Goal: Information Seeking & Learning: Learn about a topic

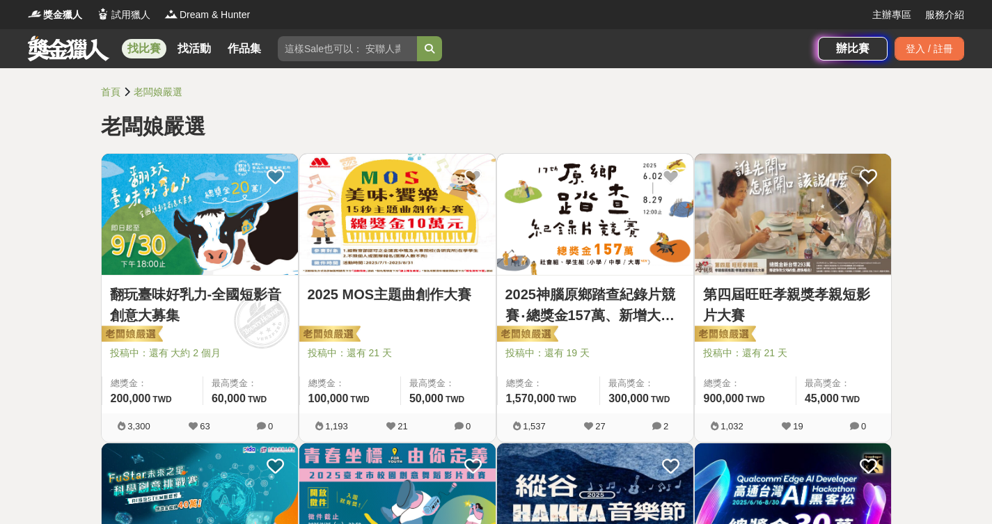
click at [151, 44] on link "找比賽" at bounding box center [144, 48] width 45 height 19
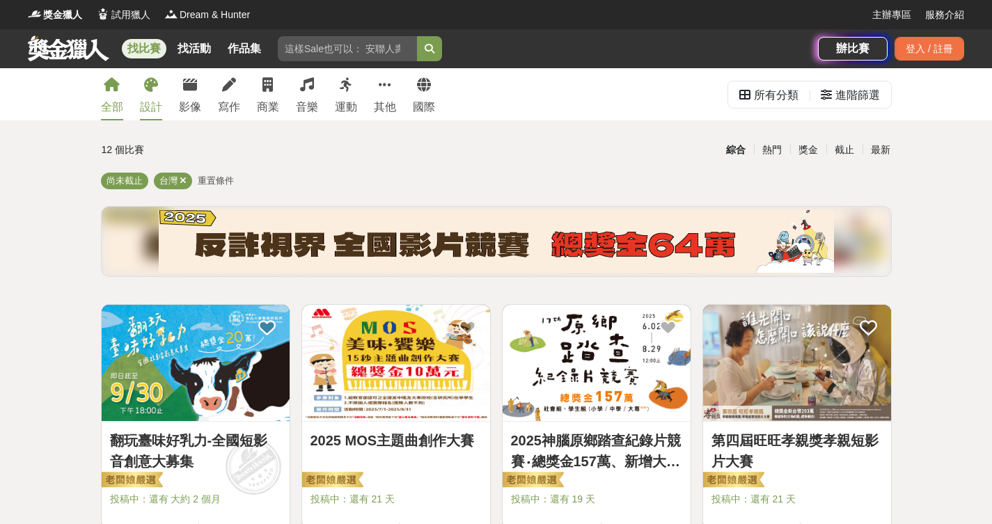
click at [158, 84] on icon at bounding box center [151, 85] width 14 height 14
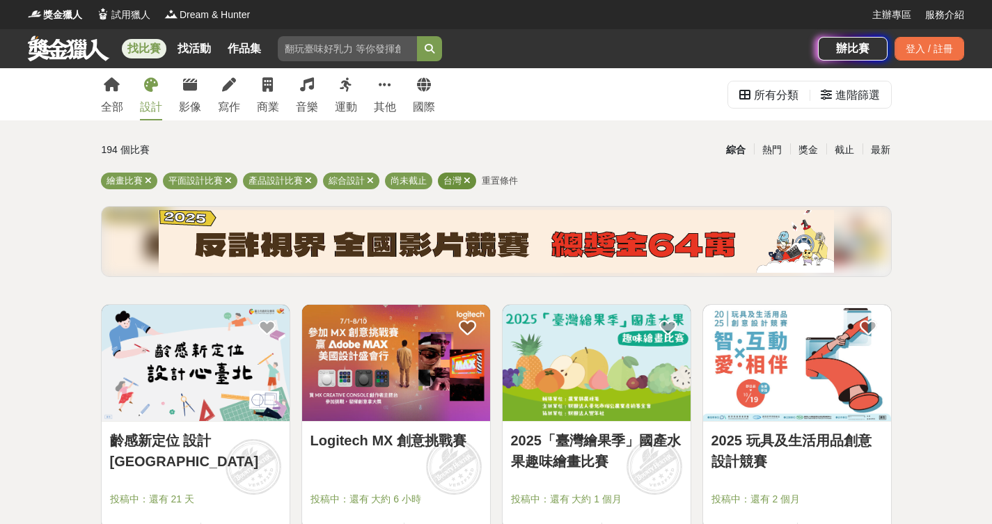
click at [471, 182] on icon at bounding box center [467, 180] width 7 height 9
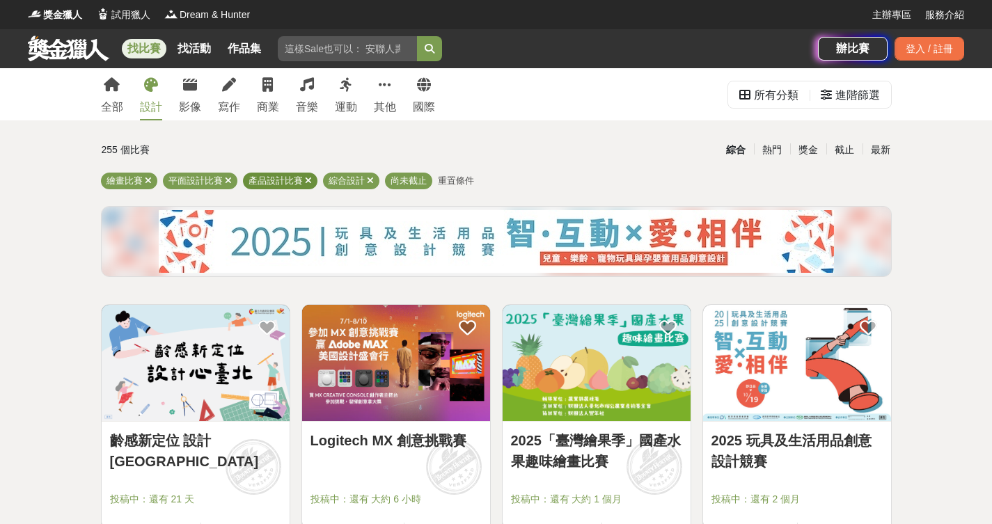
click at [312, 182] on icon at bounding box center [308, 180] width 7 height 9
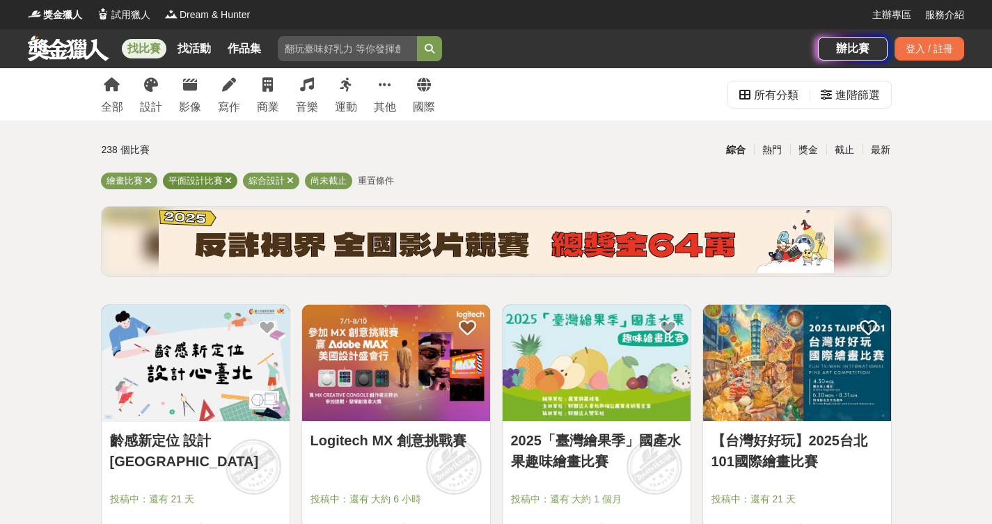
click at [232, 181] on icon at bounding box center [228, 180] width 7 height 9
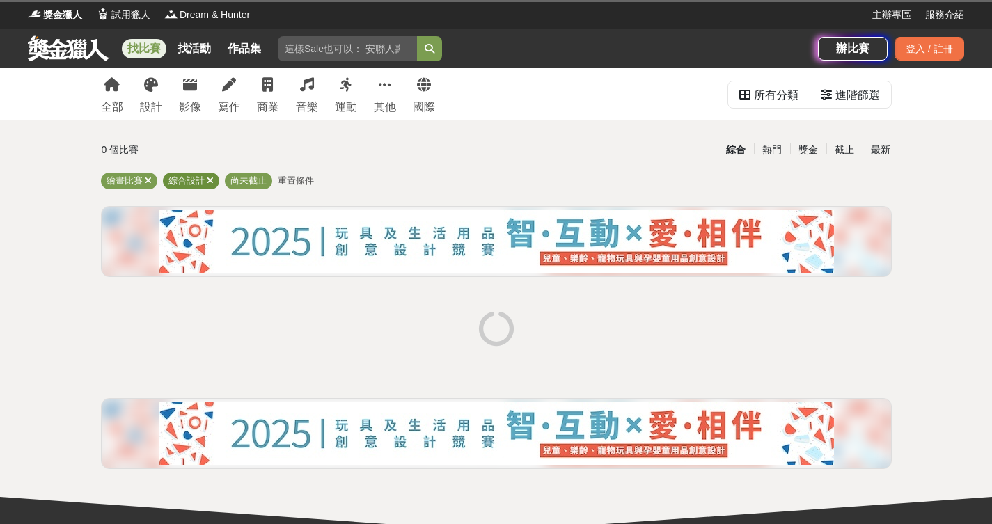
click at [214, 180] on icon at bounding box center [210, 180] width 7 height 9
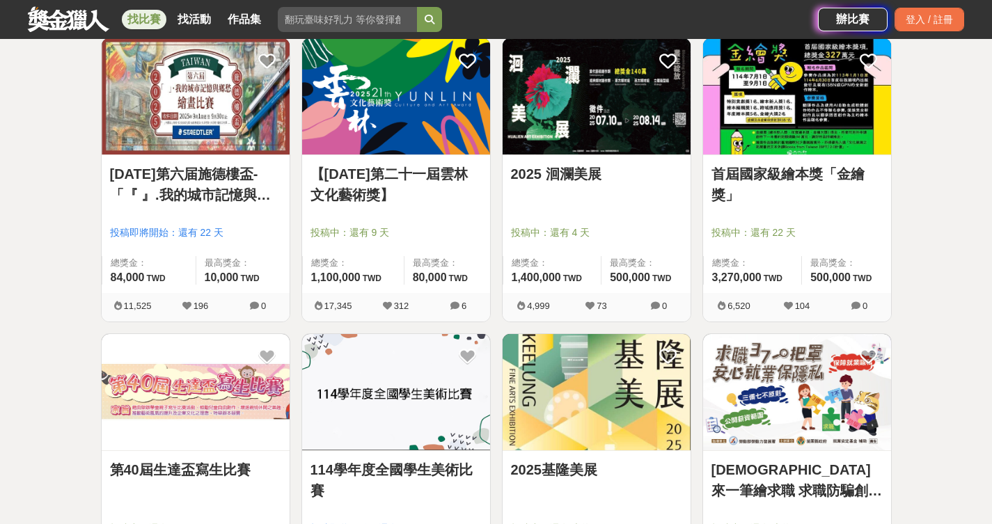
scroll to position [1041, 0]
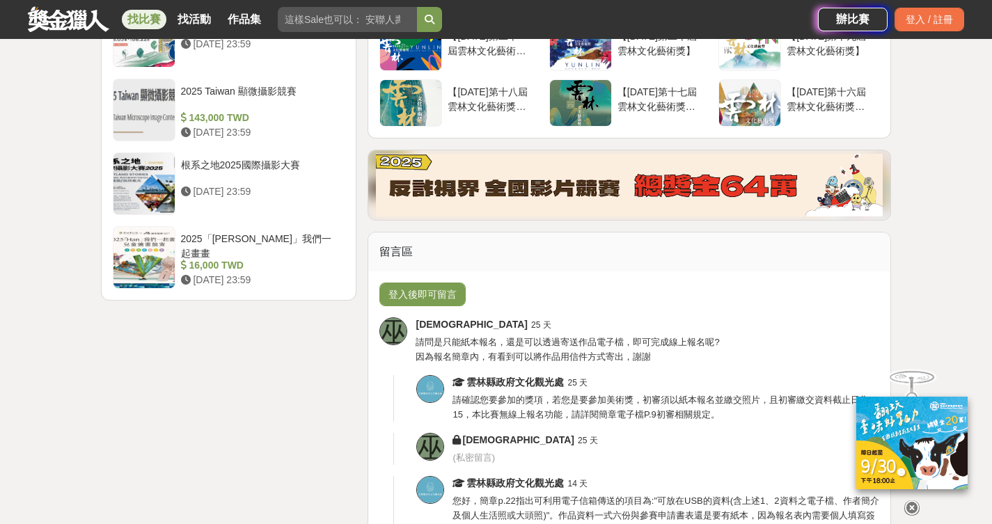
scroll to position [1855, 0]
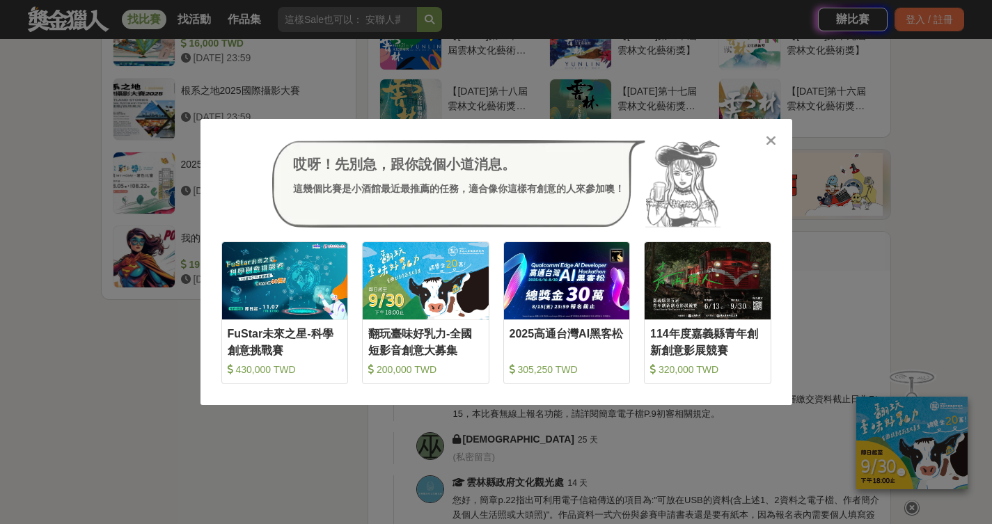
click at [769, 141] on icon at bounding box center [771, 141] width 10 height 14
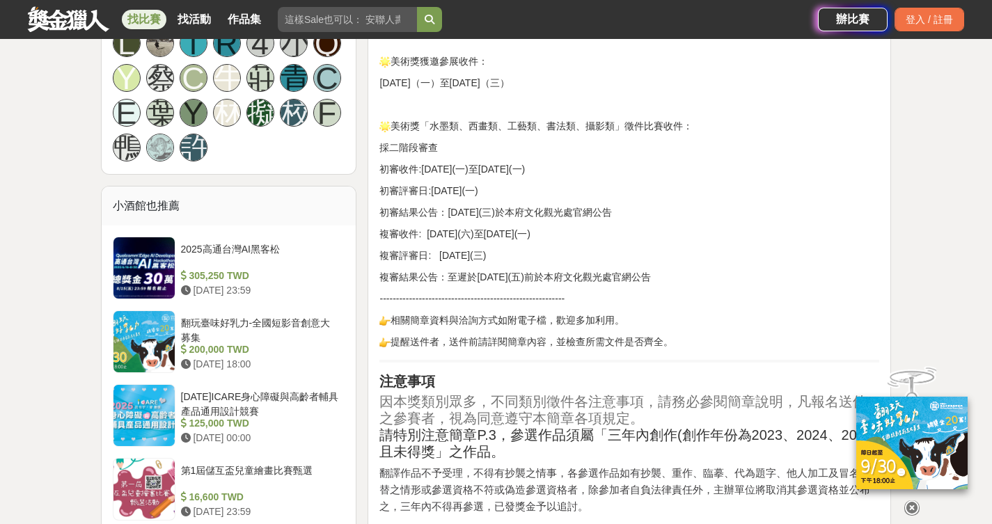
scroll to position [1031, 0]
